Goal: Check status

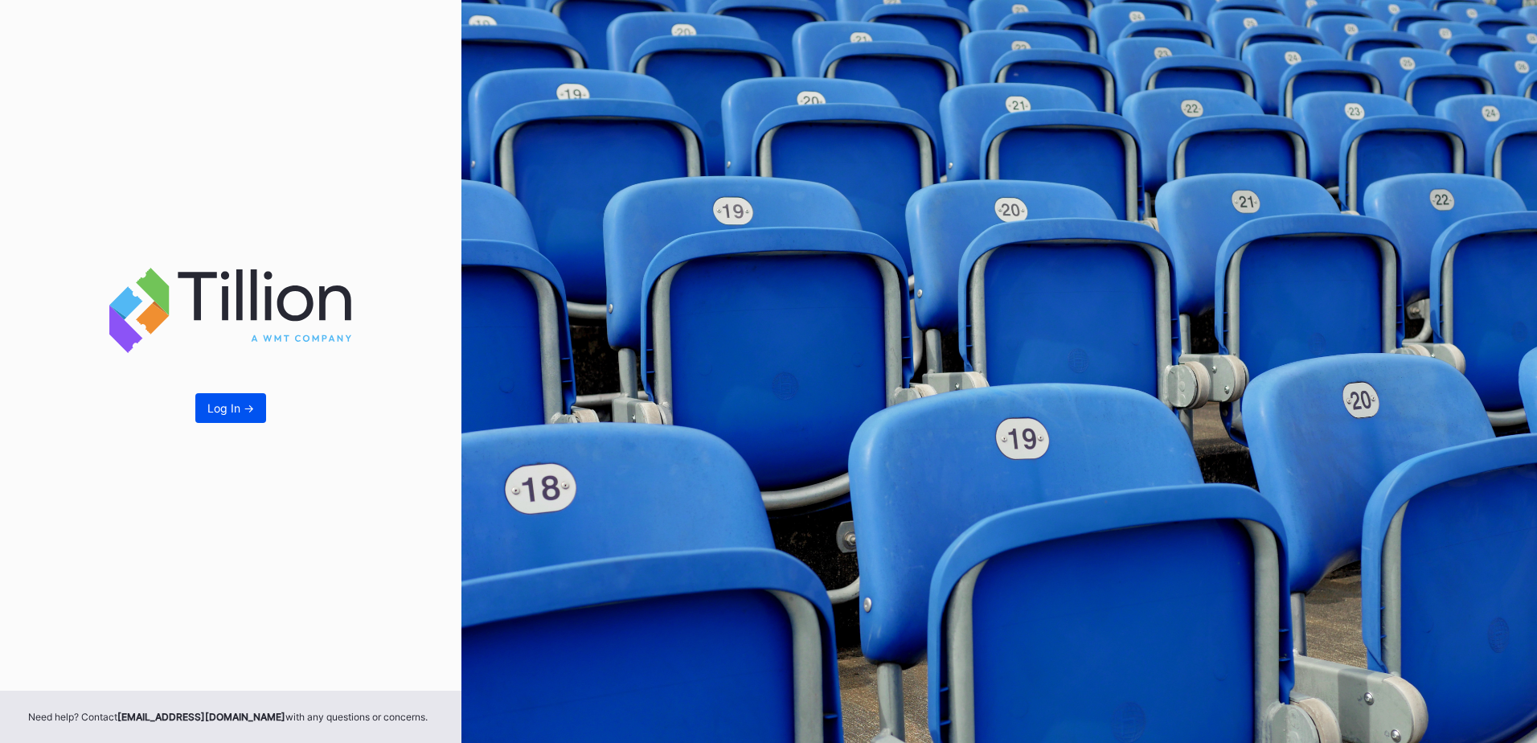
click at [242, 400] on button "Log In ->" at bounding box center [230, 408] width 71 height 30
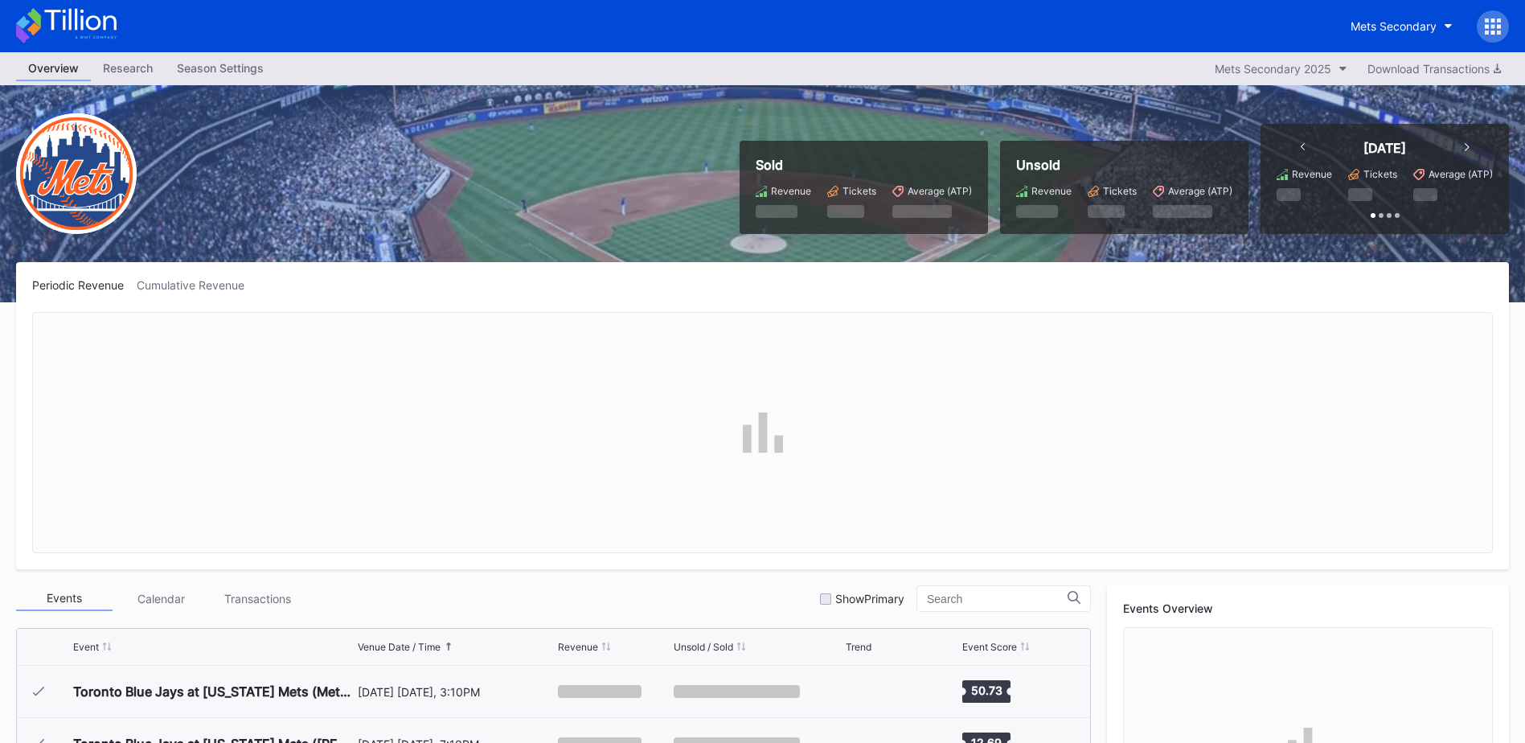
scroll to position [3653, 0]
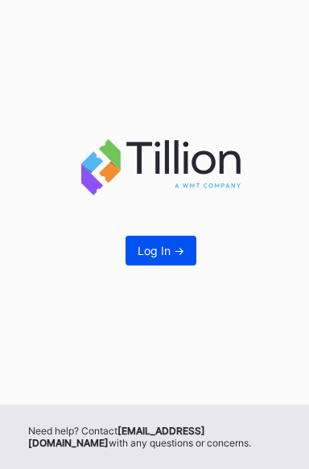
click at [181, 250] on div "Log In ->" at bounding box center [160, 251] width 47 height 14
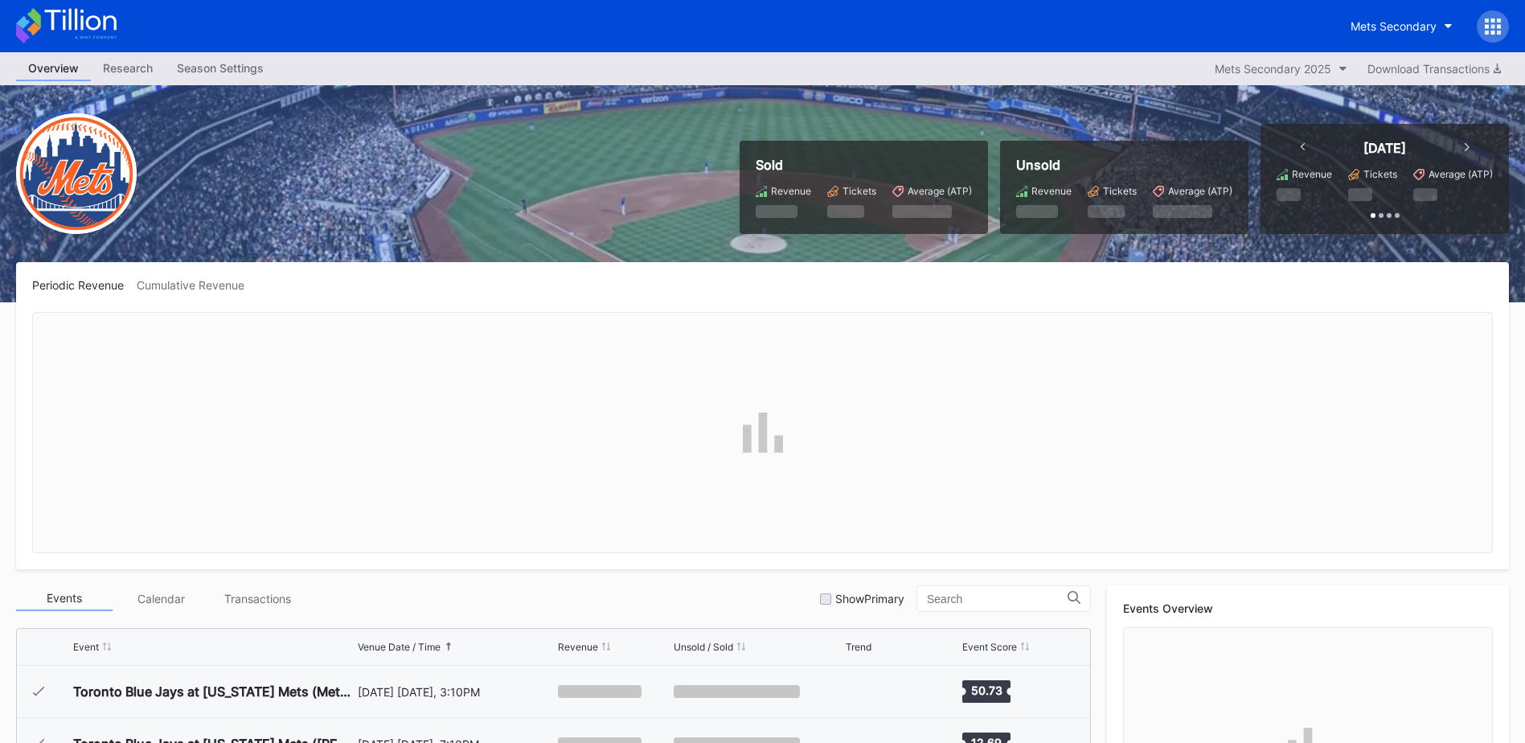
scroll to position [3653, 0]
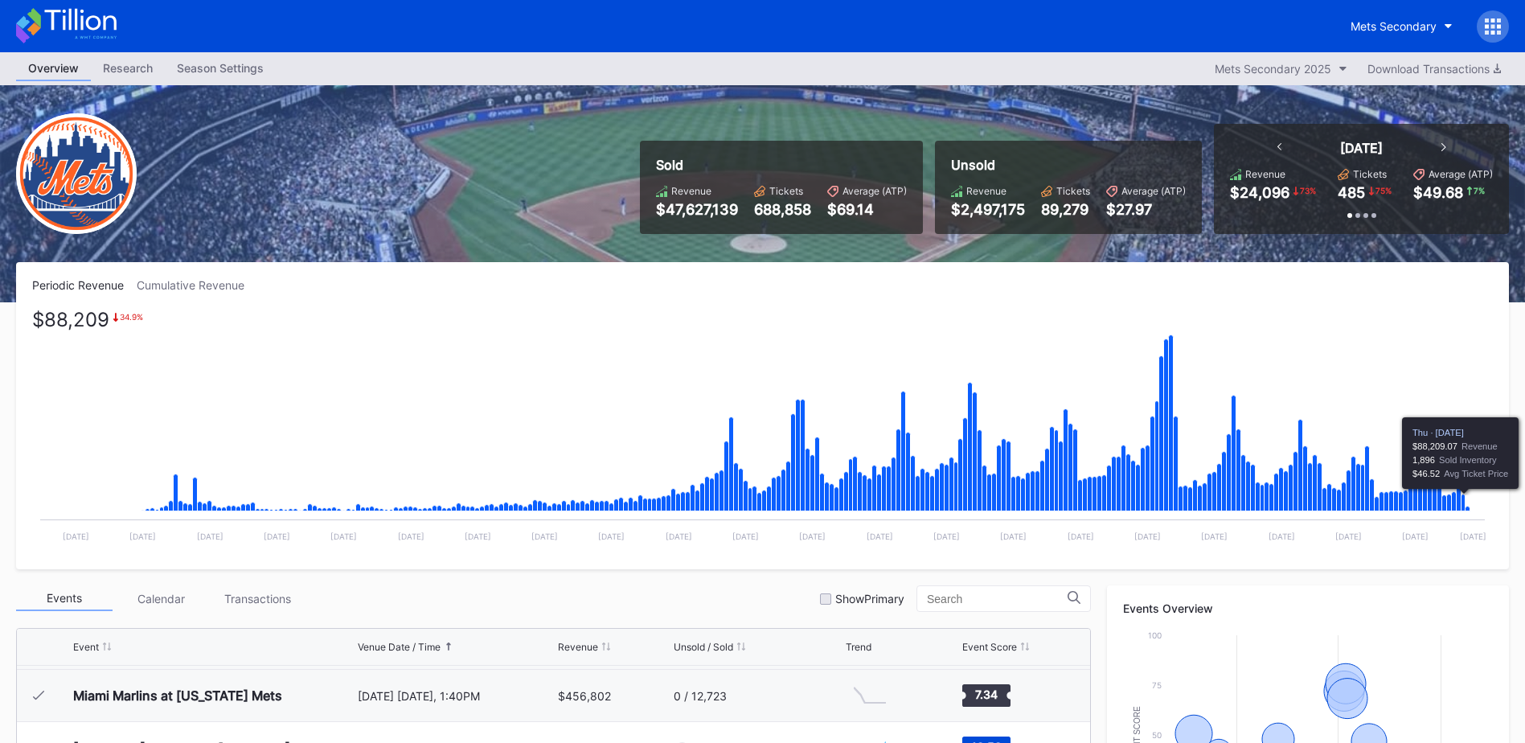
click at [1464, 504] on icon "Chart title" at bounding box center [1463, 502] width 4 height 17
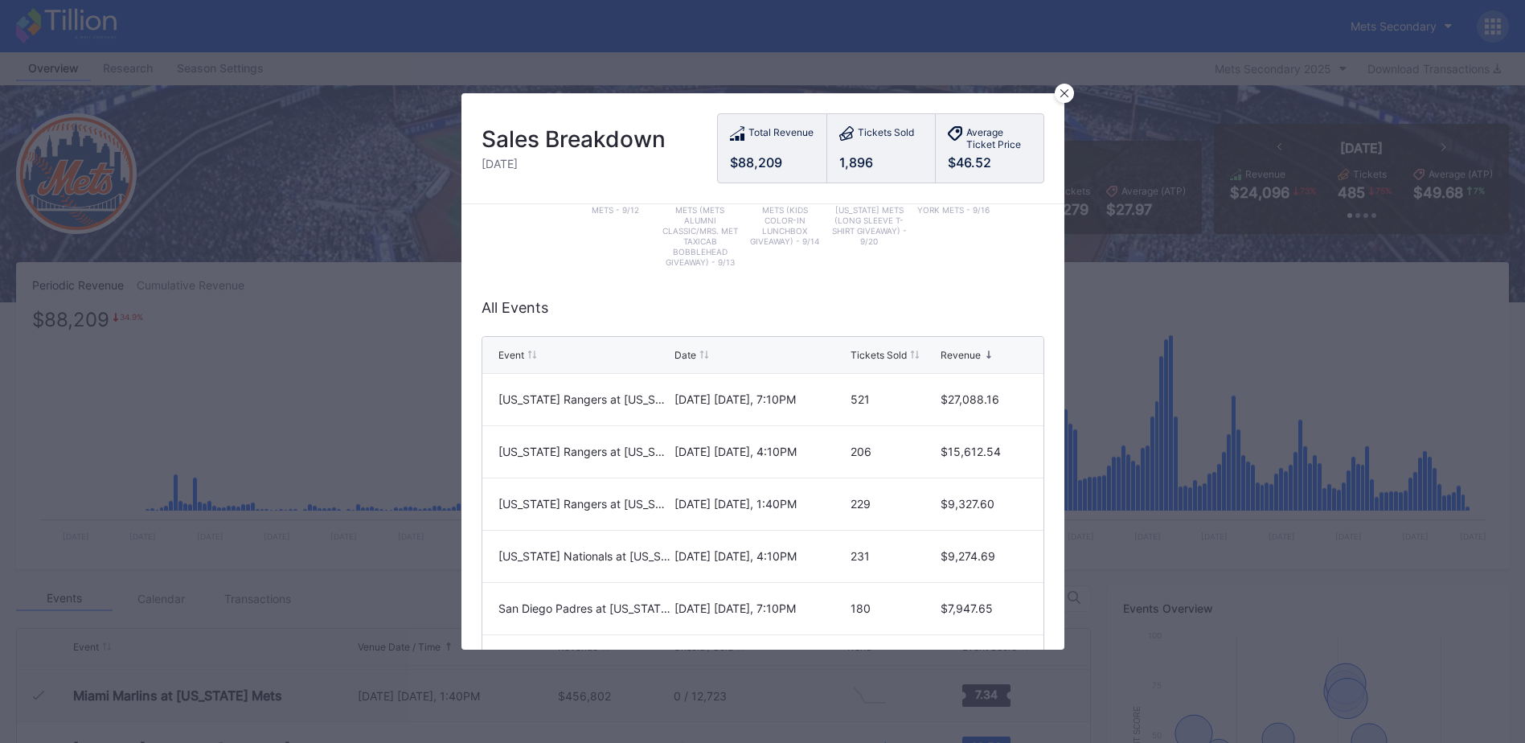
scroll to position [321, 0]
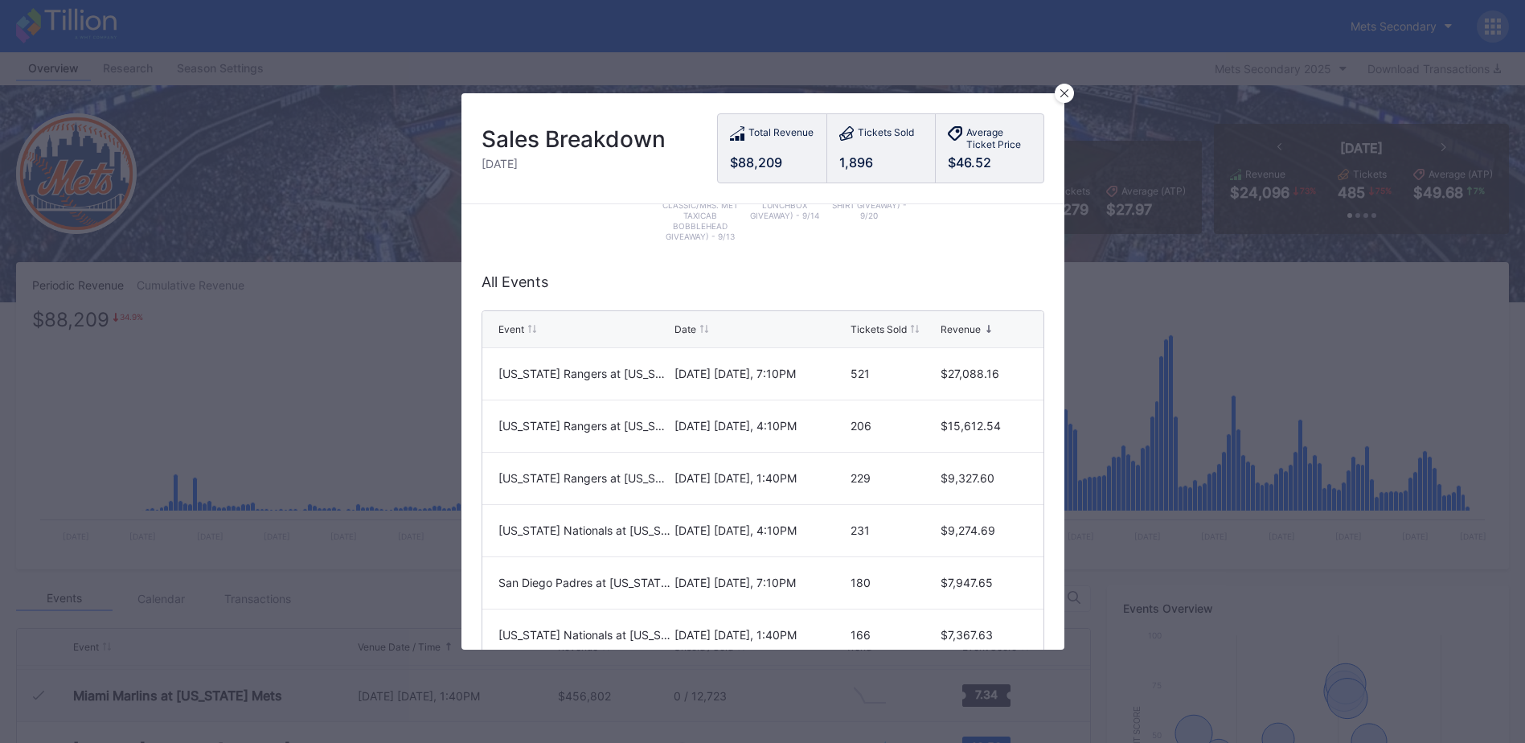
click at [1063, 96] on icon at bounding box center [1064, 93] width 8 height 8
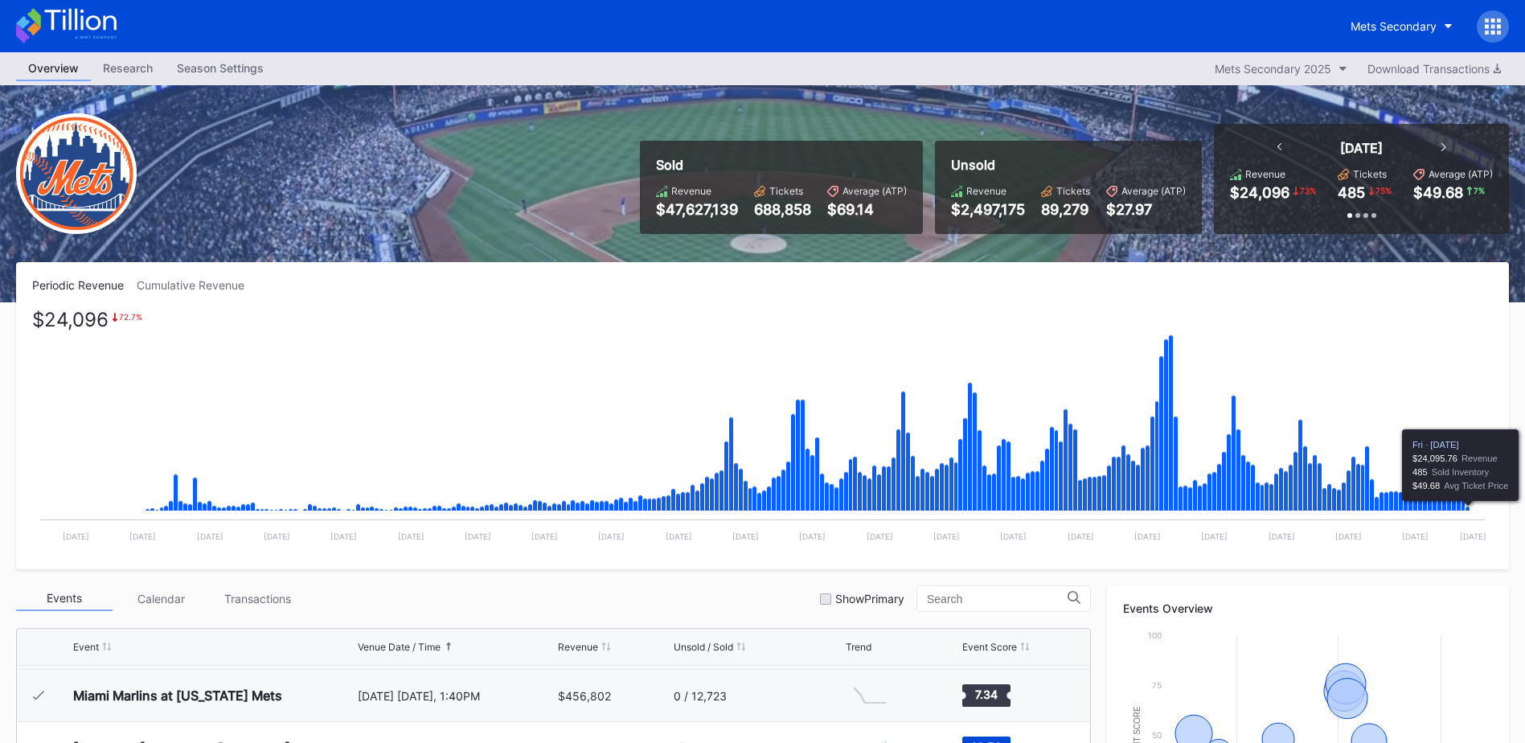
click at [1468, 510] on icon "Chart title" at bounding box center [1467, 508] width 5 height 5
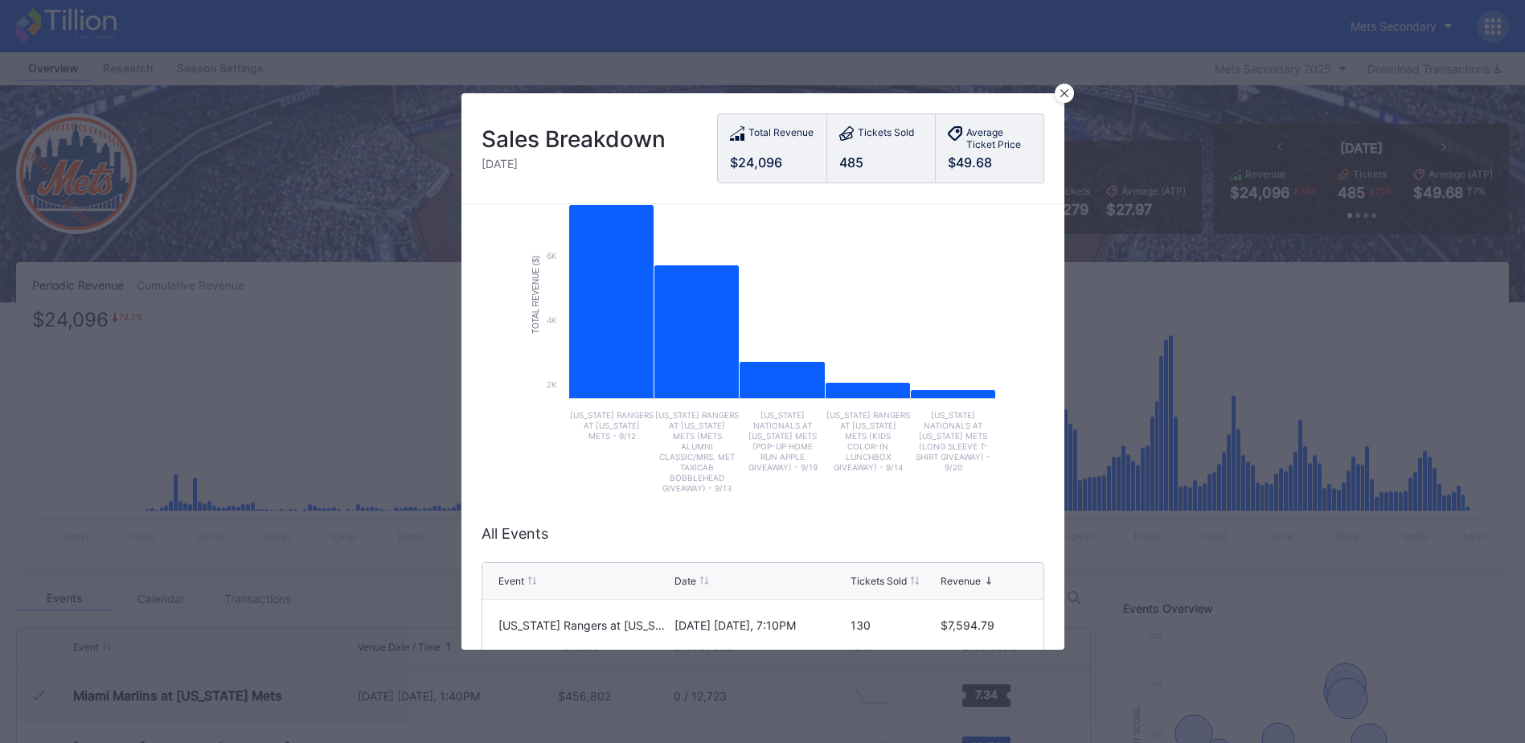
scroll to position [379, 0]
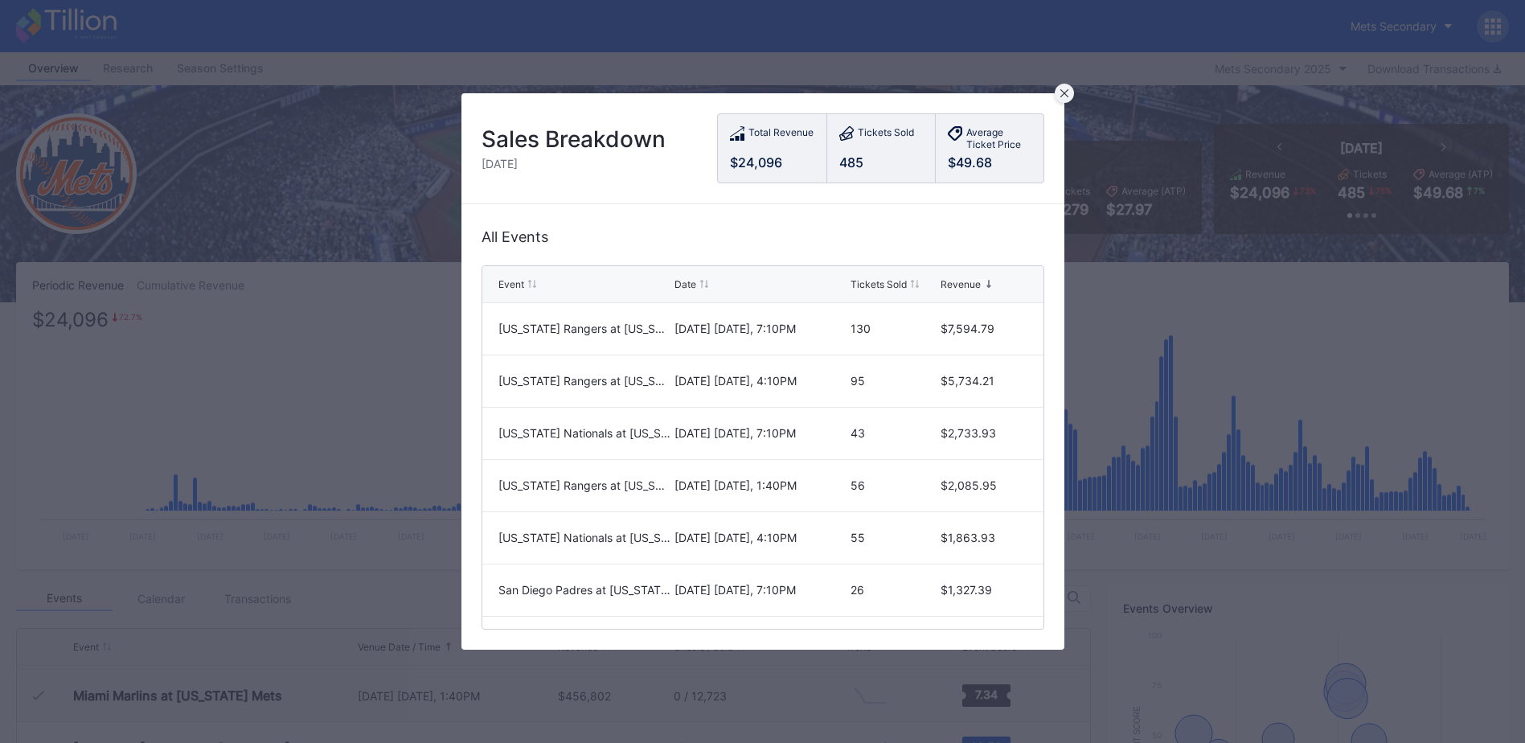
click at [1065, 90] on icon at bounding box center [1064, 93] width 8 height 8
